Goal: Information Seeking & Learning: Learn about a topic

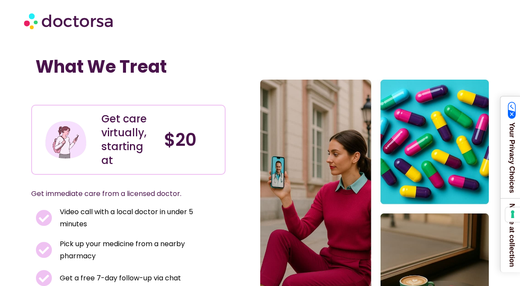
click at [102, 24] on img at bounding box center [69, 21] width 91 height 26
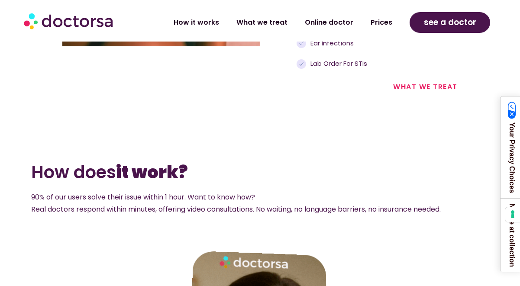
scroll to position [747, 0]
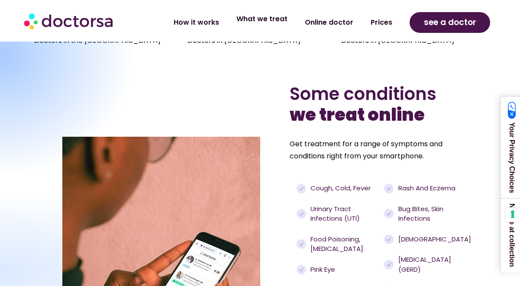
click at [266, 20] on link "What we treat" at bounding box center [262, 19] width 68 height 20
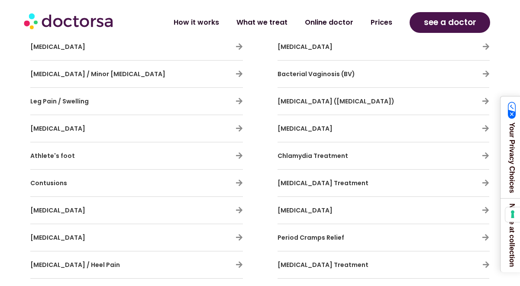
scroll to position [1826, 0]
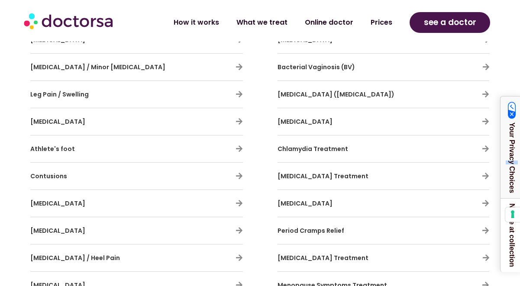
drag, startPoint x: 520, startPoint y: 3, endPoint x: 514, endPoint y: 125, distance: 122.3
click at [514, 125] on link "Your Privacy Choices" at bounding box center [512, 148] width 23 height 102
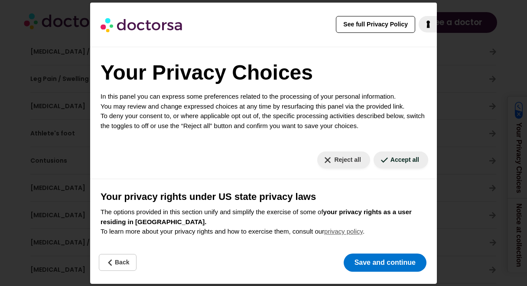
click at [451, 66] on div "See full Privacy Policy Privacy Policy Your Privacy Choices In this panel you c…" at bounding box center [263, 143] width 527 height 286
click at [130, 262] on button "Back" at bounding box center [118, 262] width 38 height 17
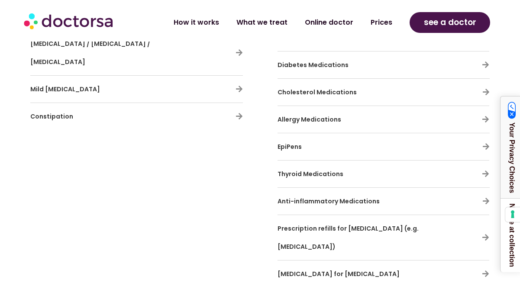
scroll to position [2604, 0]
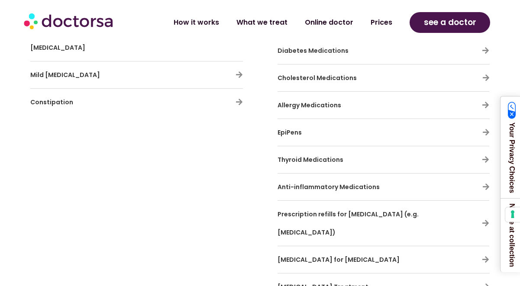
click at [452, 205] on div "Prescription refills for [MEDICAL_DATA] (e.g. [MEDICAL_DATA])" at bounding box center [384, 223] width 212 height 36
click at [483, 220] on icon at bounding box center [485, 223] width 7 height 7
click at [486, 220] on icon at bounding box center [485, 223] width 7 height 7
click at [340, 210] on span "Prescription refills for [MEDICAL_DATA] (e.g. [MEDICAL_DATA])" at bounding box center [348, 223] width 141 height 27
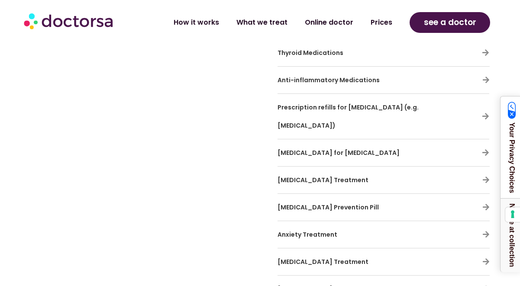
scroll to position [2775, 0]
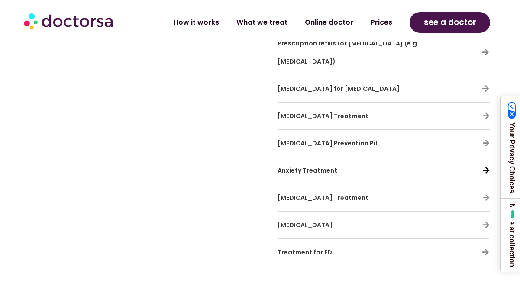
click at [486, 167] on icon at bounding box center [486, 170] width 7 height 7
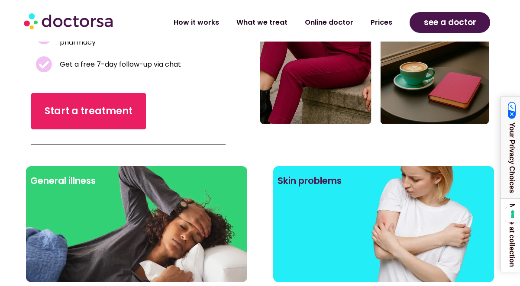
scroll to position [164, 0]
